Goal: Register for event/course

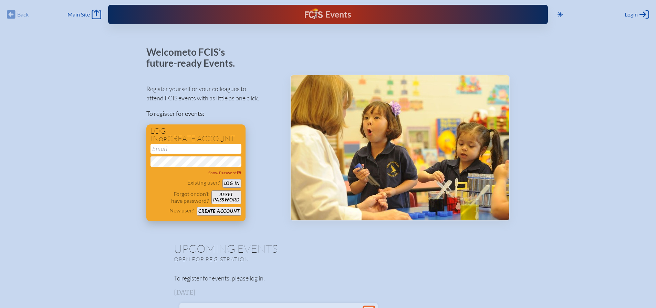
type input "[EMAIL_ADDRESS][DOMAIN_NAME]"
click at [231, 183] on button "Log in" at bounding box center [231, 183] width 19 height 9
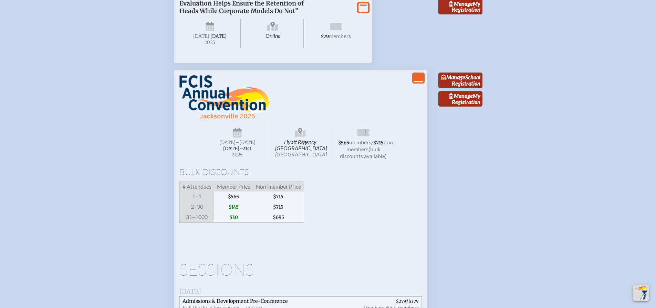
scroll to position [895, 0]
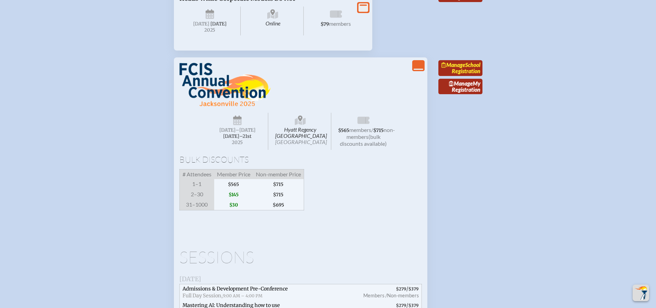
click at [462, 68] on span "Manage" at bounding box center [453, 65] width 24 height 7
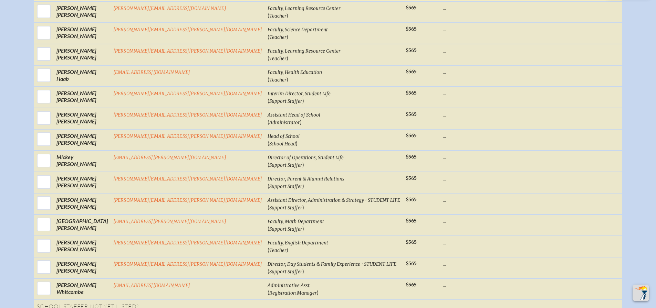
scroll to position [413, 0]
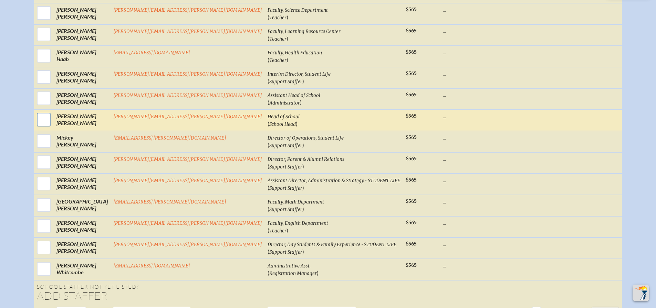
click at [52, 127] on input "checkbox" at bounding box center [43, 119] width 17 height 17
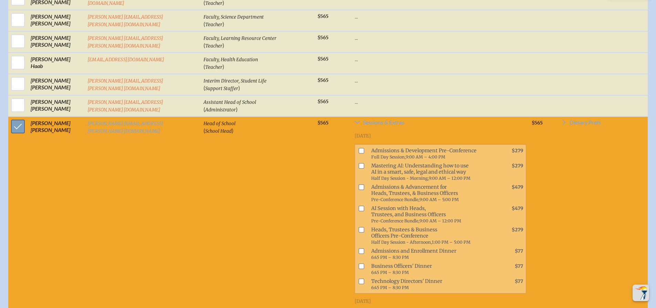
scroll to position [420, 0]
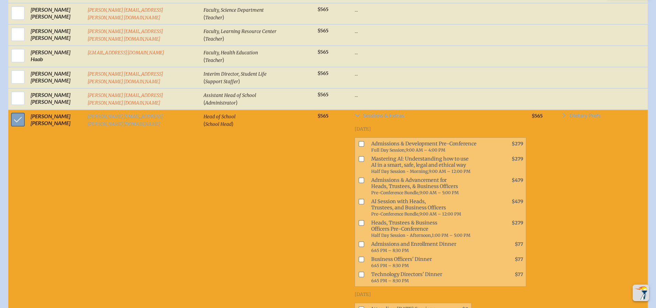
click at [18, 123] on input "checkbox" at bounding box center [17, 119] width 17 height 17
checkbox input "false"
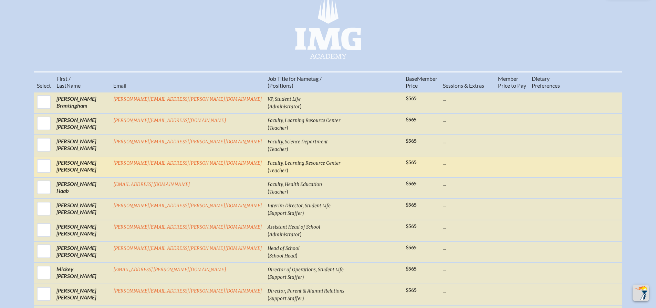
scroll to position [275, 0]
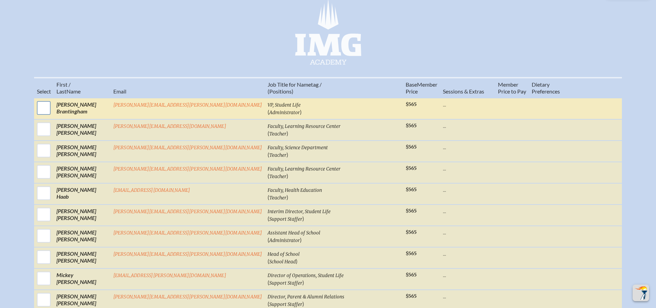
click at [52, 111] on input "checkbox" at bounding box center [43, 107] width 17 height 17
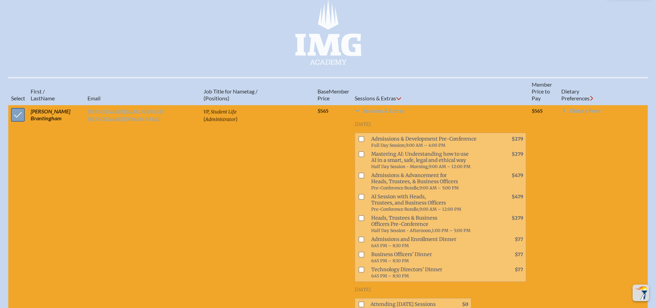
click at [15, 122] on input "checkbox" at bounding box center [17, 114] width 17 height 17
checkbox input "false"
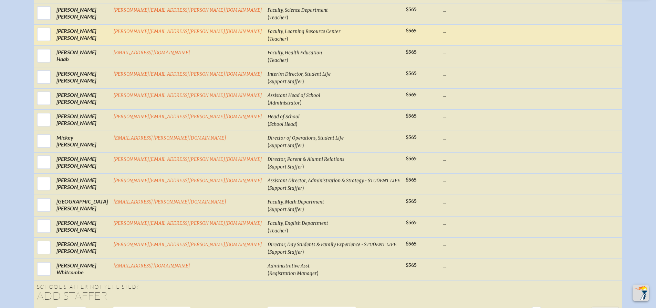
scroll to position [620, 0]
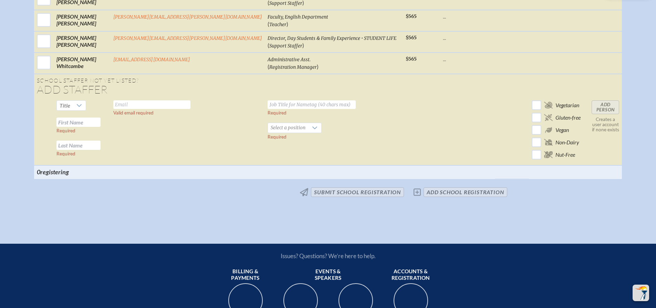
click at [101, 126] on input "text" at bounding box center [78, 122] width 44 height 9
paste input "[PERSON_NAME]"
drag, startPoint x: 131, startPoint y: 127, endPoint x: 115, endPoint y: 128, distance: 15.9
click at [101, 127] on input "[PERSON_NAME]" at bounding box center [78, 122] width 44 height 9
type input "[PERSON_NAME]"
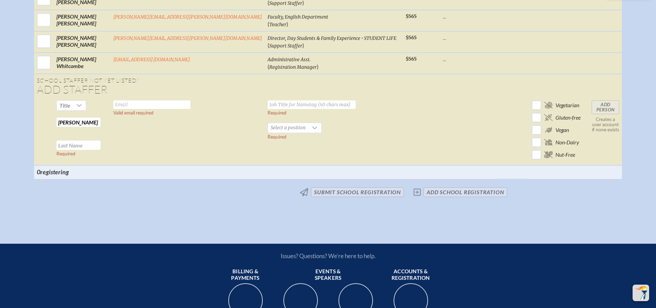
click at [101, 150] on input "text" at bounding box center [78, 145] width 44 height 9
paste input "[PERSON_NAME]"
type input "[PERSON_NAME]"
click at [70, 109] on span "Title" at bounding box center [65, 105] width 11 height 7
click at [107, 122] on li "Mr" at bounding box center [108, 125] width 30 height 10
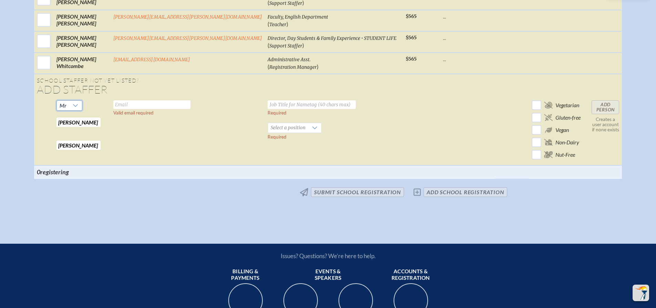
click at [167, 108] on input "text" at bounding box center [151, 105] width 77 height 9
click at [156, 107] on input "text" at bounding box center [151, 105] width 77 height 9
paste input "[PERSON_NAME]"
type input "[PERSON_NAME]"
drag, startPoint x: 177, startPoint y: 110, endPoint x: 130, endPoint y: 105, distance: 46.8
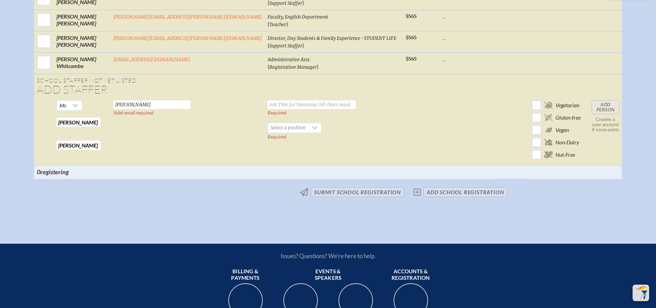
click at [130, 105] on tr "[PERSON_NAME] Required [PERSON_NAME] Required [PERSON_NAME] Valid email require…" at bounding box center [328, 132] width 588 height 68
click at [189, 109] on input "text" at bounding box center [151, 105] width 77 height 9
paste input "[PERSON_NAME][EMAIL_ADDRESS][PERSON_NAME][DOMAIN_NAME]"
type input "[PERSON_NAME][EMAIL_ADDRESS][PERSON_NAME][DOMAIN_NAME]"
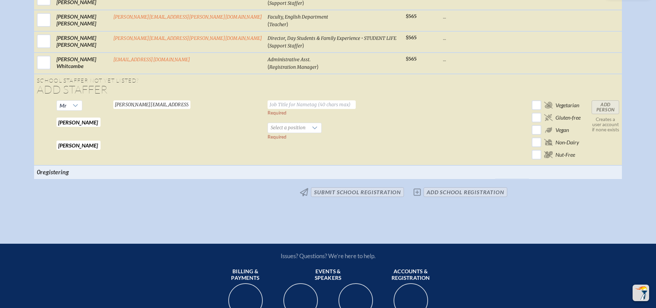
scroll to position [0, 0]
click at [267, 109] on input "text" at bounding box center [311, 105] width 88 height 9
click at [267, 108] on input "text" at bounding box center [311, 105] width 88 height 9
paste input "Admissions Advisor"
type input "Admissions Advisor"
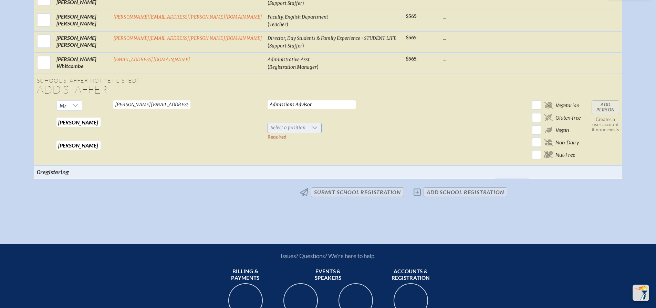
click at [268, 130] on span "Select a position" at bounding box center [288, 128] width 40 height 10
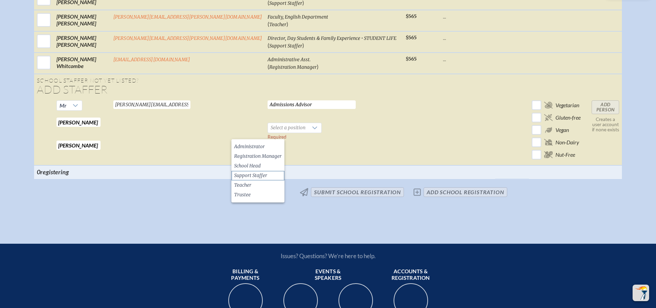
click at [268, 173] on li "Support Staffer" at bounding box center [257, 176] width 53 height 10
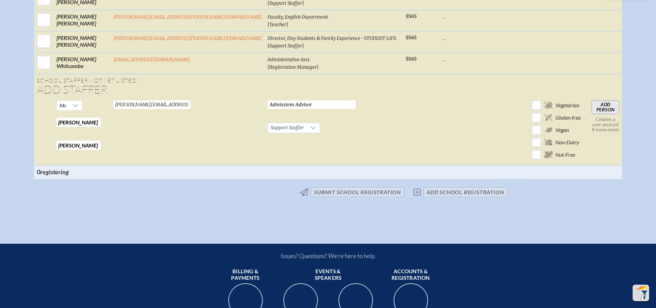
click at [591, 114] on input "Add Person" at bounding box center [605, 108] width 28 height 14
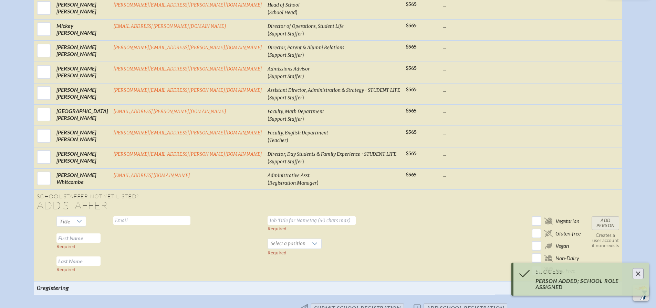
scroll to position [516, 0]
